Goal: Transaction & Acquisition: Purchase product/service

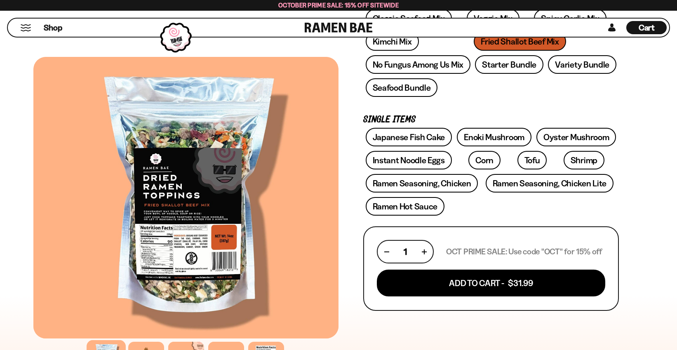
scroll to position [183, 0]
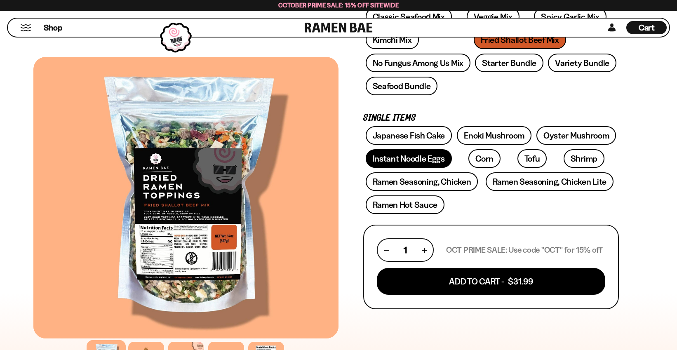
click at [411, 159] on link "Instant Noodle Eggs" at bounding box center [409, 158] width 86 height 19
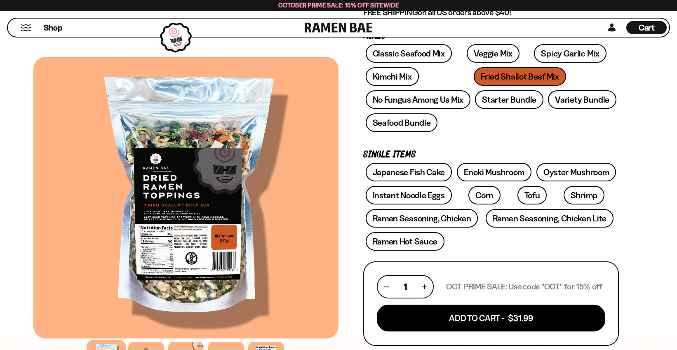
scroll to position [144, 0]
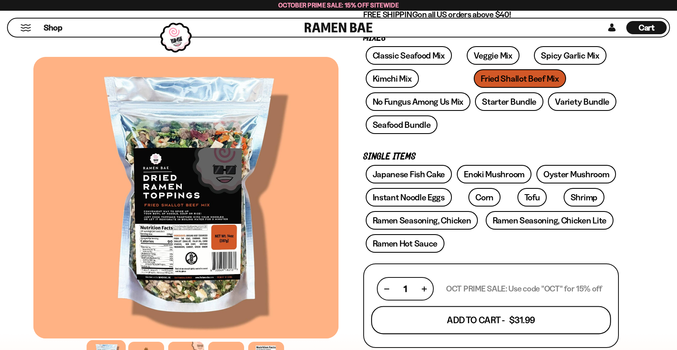
click at [474, 321] on button "Add To Cart - $31.99" at bounding box center [491, 320] width 240 height 28
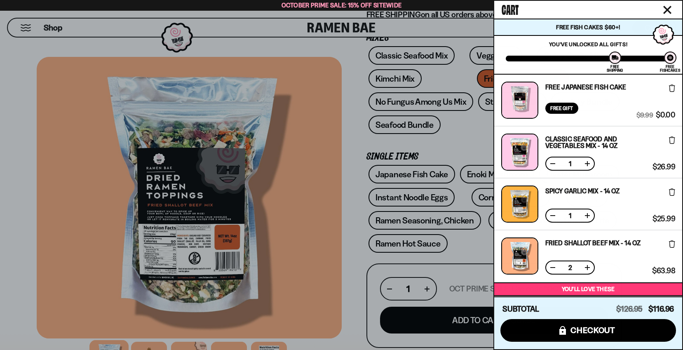
click at [667, 10] on icon "Close cart" at bounding box center [667, 9] width 7 height 7
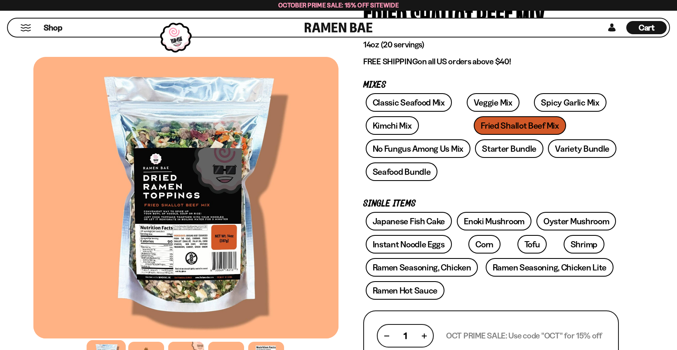
scroll to position [95, 0]
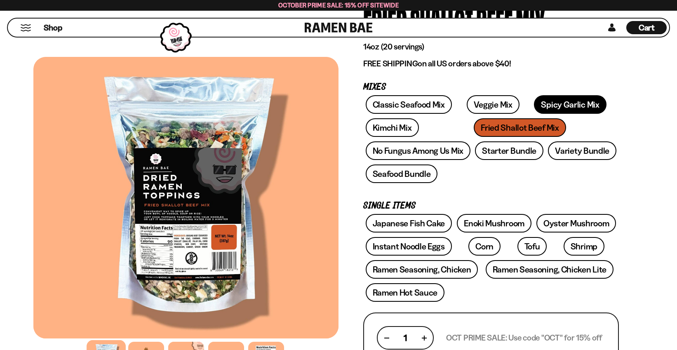
click at [534, 106] on link "Spicy Garlic Mix" at bounding box center [570, 104] width 72 height 19
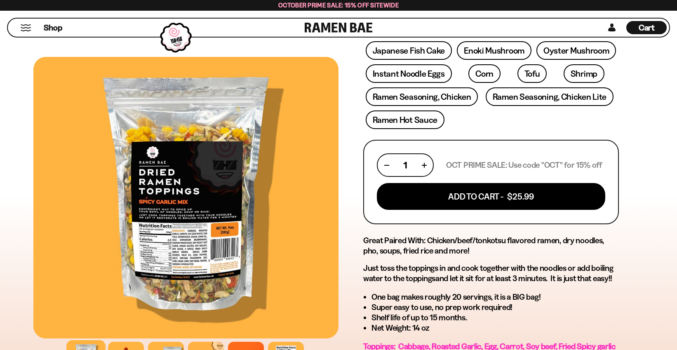
scroll to position [267, 0]
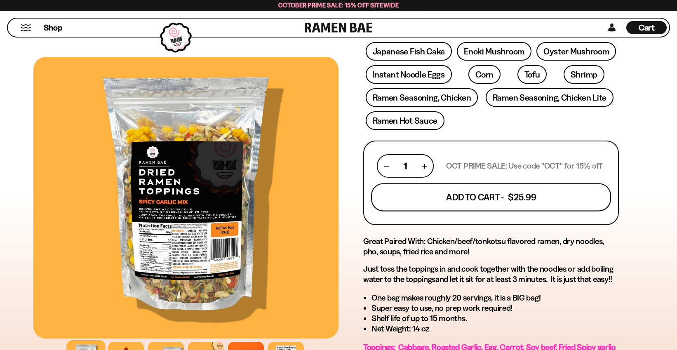
click at [475, 200] on button "Add To Cart - $25.99" at bounding box center [491, 198] width 240 height 28
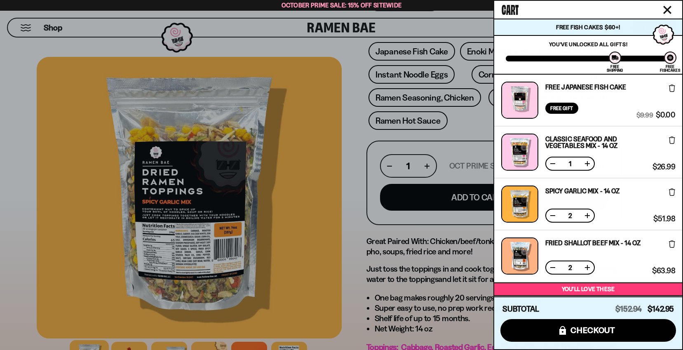
click at [666, 9] on icon "Close cart" at bounding box center [667, 9] width 7 height 7
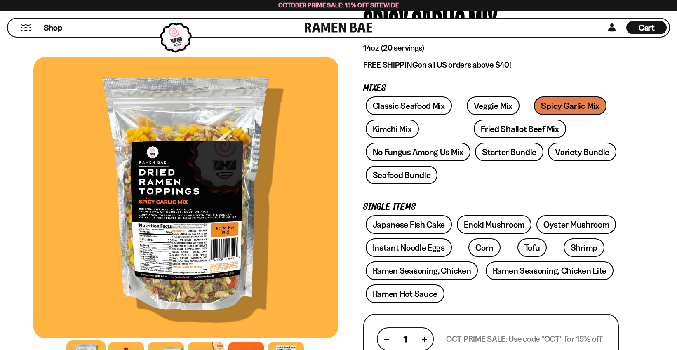
scroll to position [92, 0]
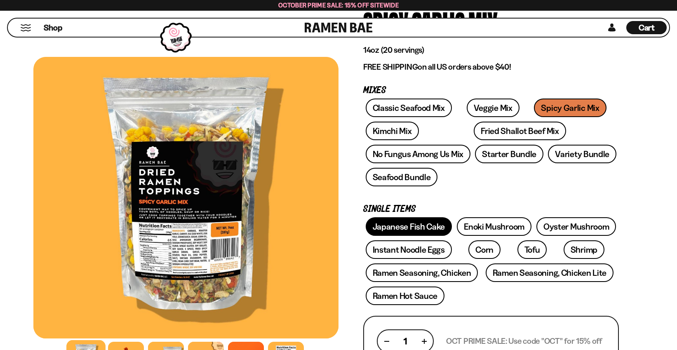
click at [411, 226] on link "Japanese Fish Cake" at bounding box center [409, 226] width 87 height 19
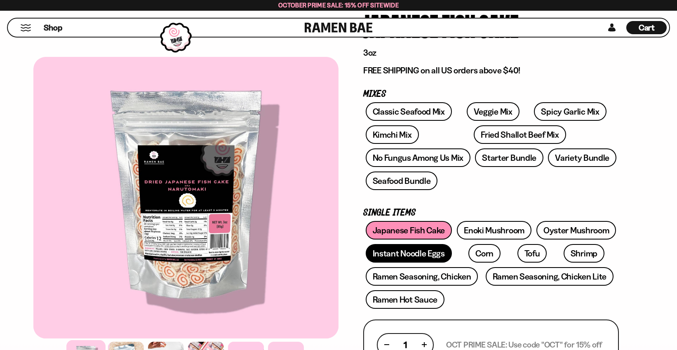
scroll to position [89, 0]
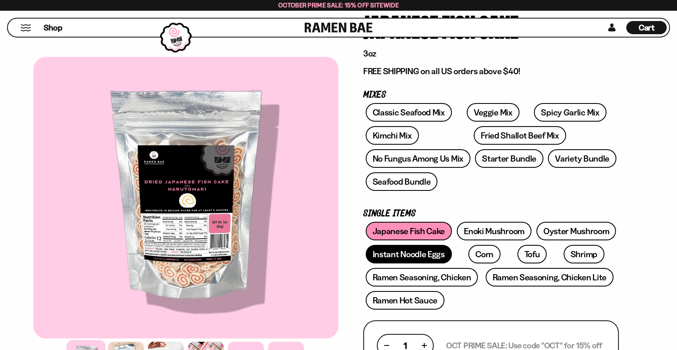
click at [409, 255] on link "Instant Noodle Eggs" at bounding box center [409, 254] width 86 height 19
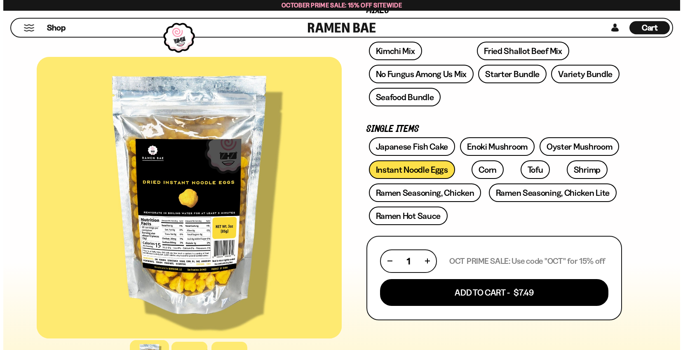
scroll to position [174, 0]
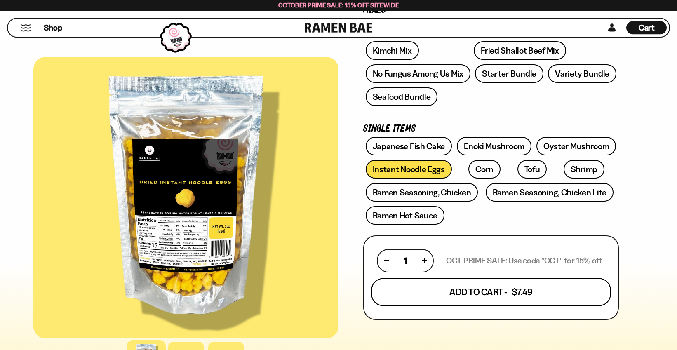
click at [494, 293] on button "Add To Cart - $7.49" at bounding box center [491, 292] width 240 height 28
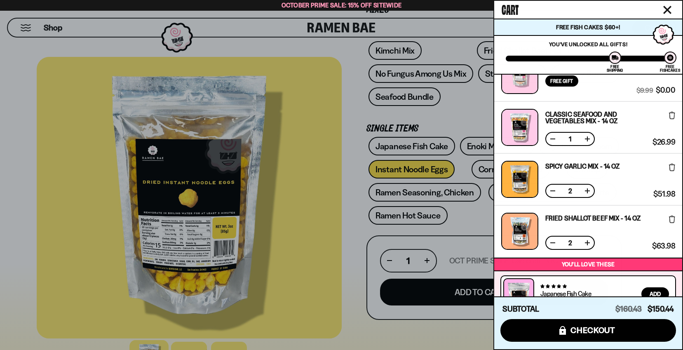
scroll to position [78, 0]
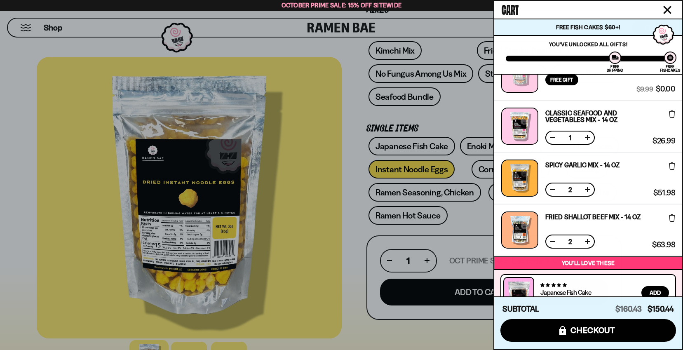
click at [553, 137] on button at bounding box center [553, 138] width 8 height 8
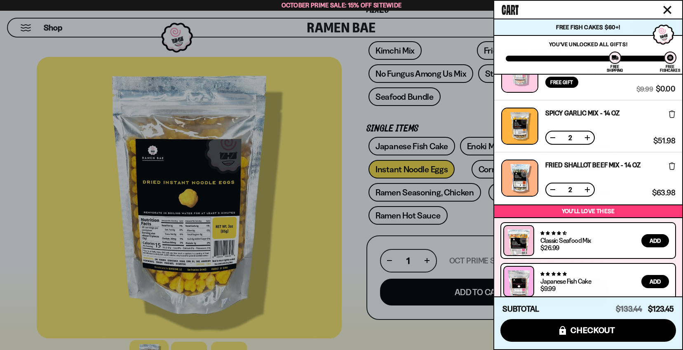
click at [553, 138] on button at bounding box center [553, 138] width 8 height 8
click at [552, 188] on button at bounding box center [553, 190] width 8 height 8
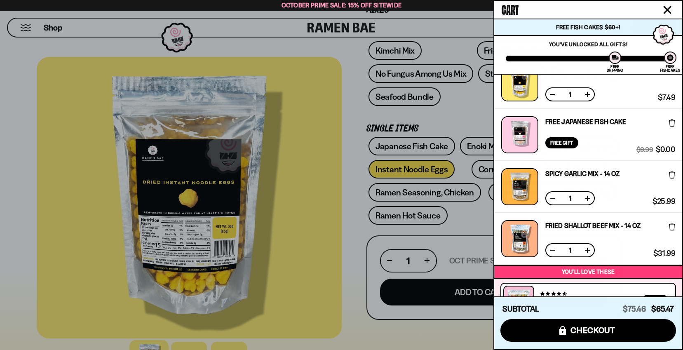
scroll to position [0, 0]
